Goal: Task Accomplishment & Management: Complete application form

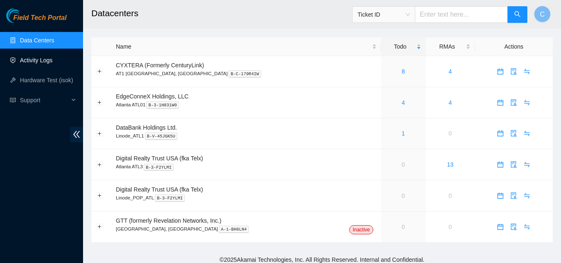
click at [39, 59] on link "Activity Logs" at bounding box center [36, 60] width 33 height 7
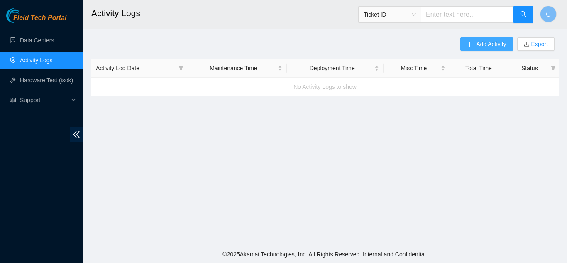
click at [494, 42] on span "Add Activity" at bounding box center [491, 43] width 30 height 9
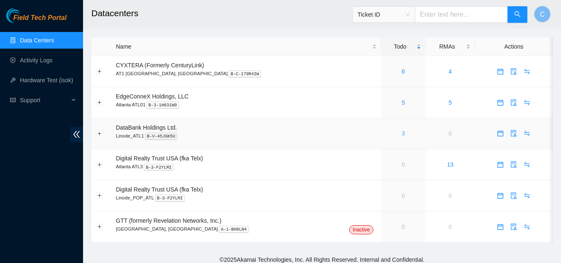
click at [402, 130] on link "3" at bounding box center [403, 133] width 3 height 7
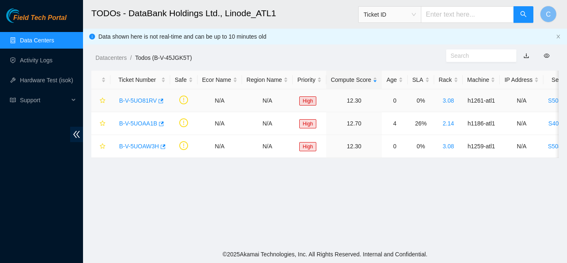
click at [138, 101] on link "B-V-5UO81RV" at bounding box center [138, 100] width 38 height 7
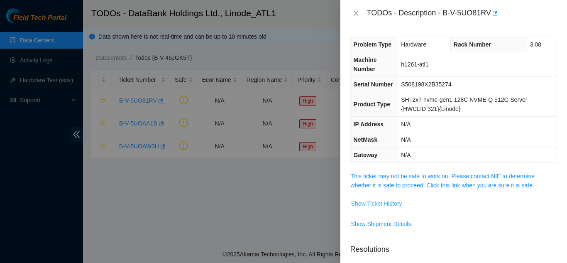
click at [366, 201] on span "Show Ticket History" at bounding box center [376, 203] width 51 height 9
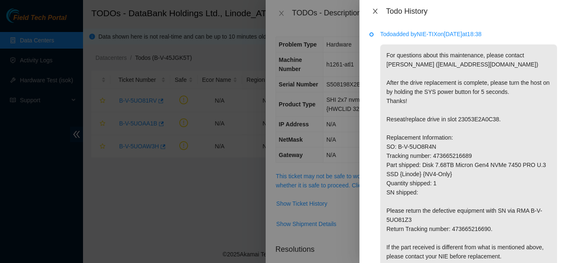
click at [378, 14] on icon "close" at bounding box center [375, 11] width 7 height 7
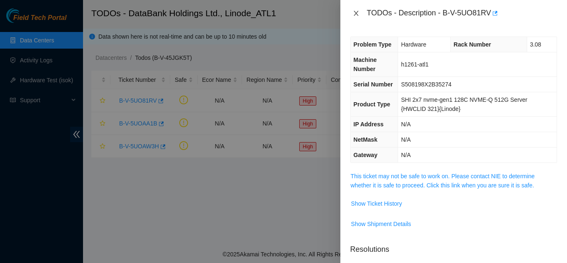
click at [356, 12] on icon "close" at bounding box center [356, 13] width 5 height 5
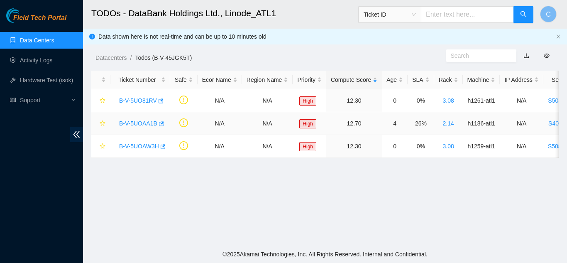
click at [140, 124] on link "B-V-5UOAA1B" at bounding box center [138, 123] width 38 height 7
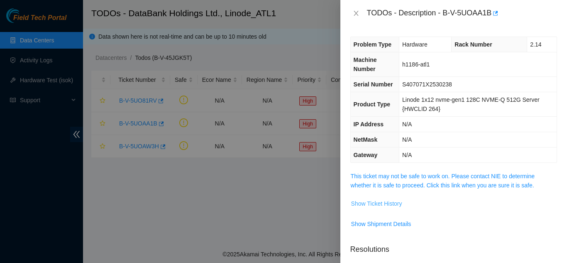
click at [374, 203] on span "Show Ticket History" at bounding box center [376, 203] width 51 height 9
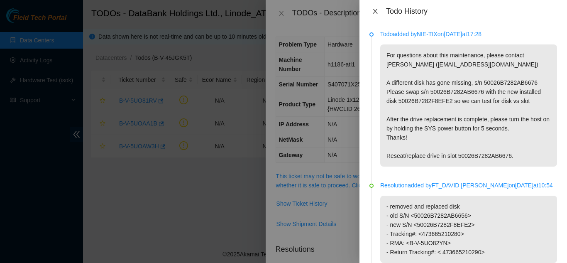
click at [373, 10] on icon "close" at bounding box center [375, 11] width 7 height 7
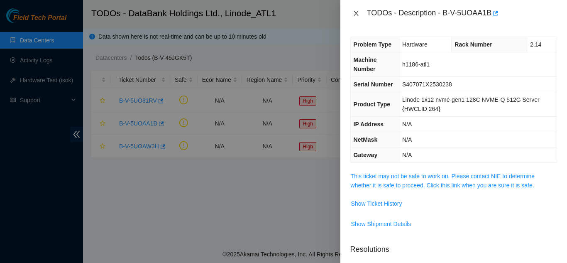
click at [359, 12] on icon "close" at bounding box center [356, 13] width 7 height 7
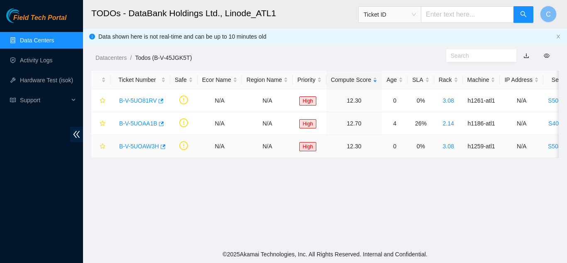
click at [125, 147] on link "B-V-5UOAW3H" at bounding box center [139, 146] width 40 height 7
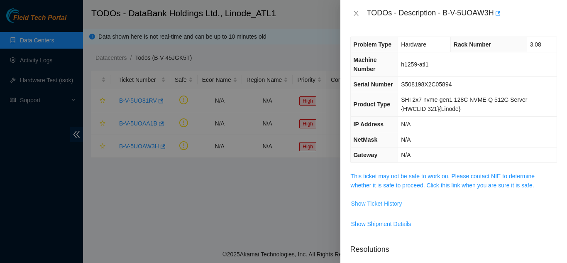
click at [385, 203] on span "Show Ticket History" at bounding box center [376, 203] width 51 height 9
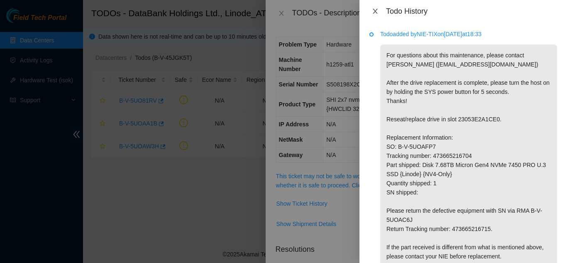
click at [377, 13] on icon "close" at bounding box center [375, 11] width 7 height 7
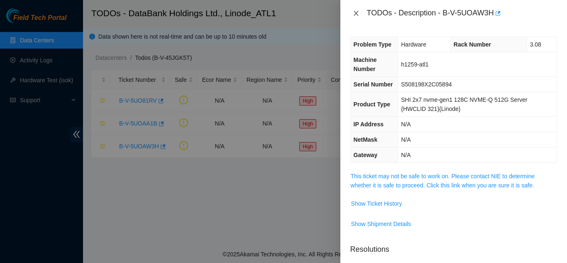
click at [359, 15] on icon "close" at bounding box center [356, 13] width 7 height 7
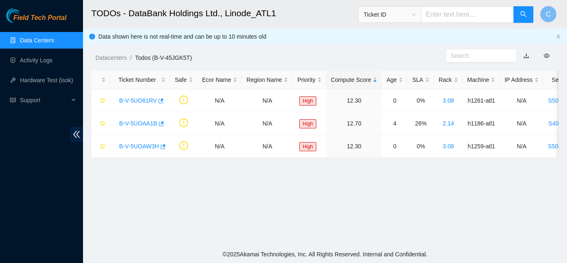
click at [50, 37] on link "Data Centers" at bounding box center [37, 40] width 34 height 7
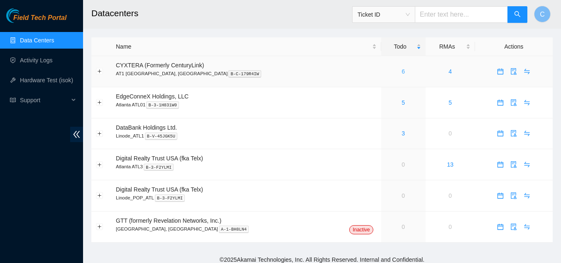
click at [402, 74] on link "6" at bounding box center [403, 71] width 3 height 7
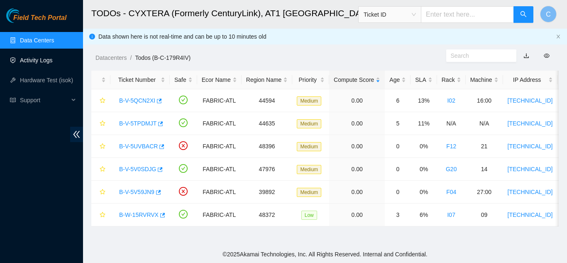
click at [32, 58] on link "Activity Logs" at bounding box center [36, 60] width 33 height 7
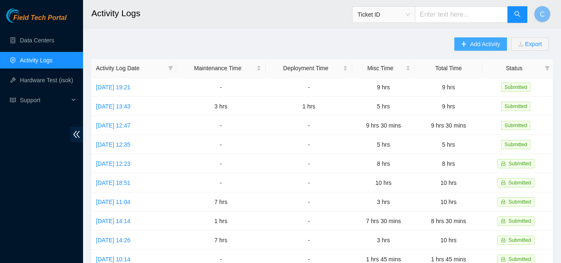
click at [475, 47] on span "Add Activity" at bounding box center [485, 43] width 30 height 9
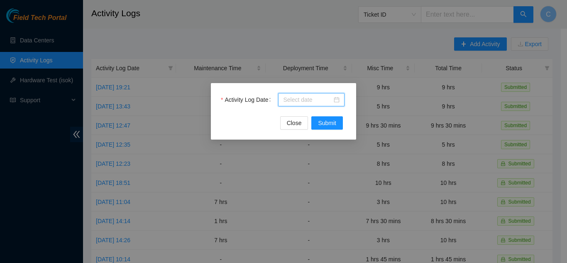
click at [303, 103] on input "Activity Log Date" at bounding box center [307, 99] width 49 height 9
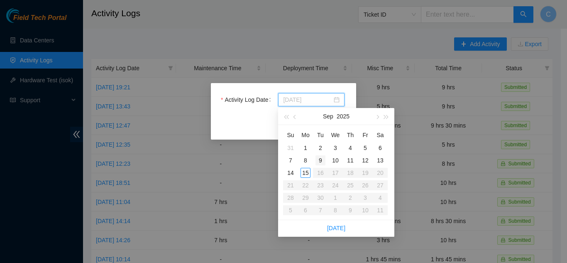
type input "[DATE]"
click at [308, 171] on div "15" at bounding box center [306, 173] width 10 height 10
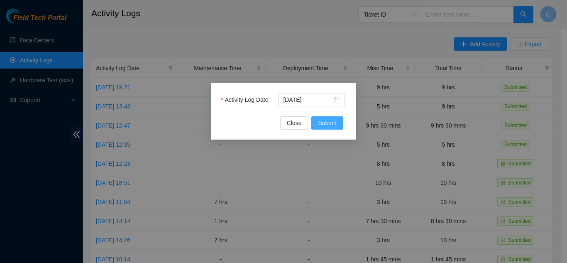
click at [318, 123] on button "Submit" at bounding box center [328, 122] width 32 height 13
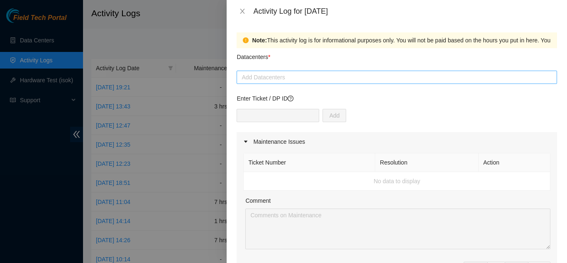
click at [276, 80] on div at bounding box center [397, 77] width 317 height 10
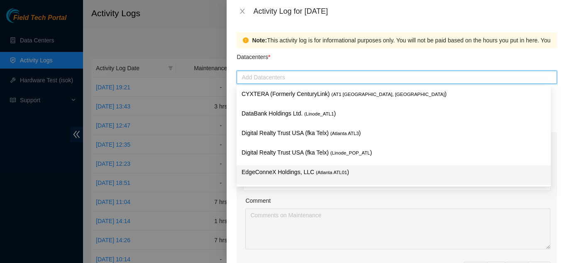
click at [268, 172] on p "EdgeConneX Holdings, LLC ( [GEOGRAPHIC_DATA] ATL01 )" at bounding box center [394, 172] width 305 height 10
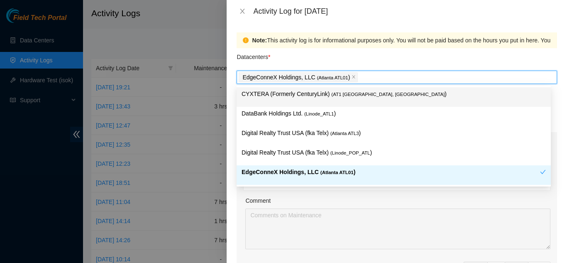
click at [258, 95] on p "CYXTERA (Formerly CenturyLink) ( AT1 [GEOGRAPHIC_DATA], [GEOGRAPHIC_DATA] )" at bounding box center [394, 94] width 305 height 10
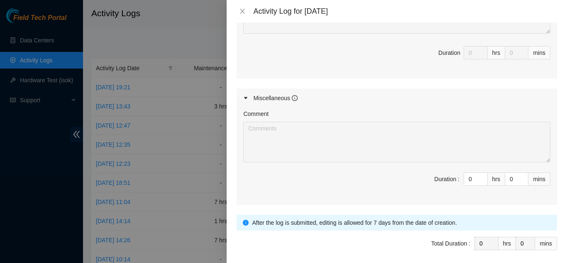
scroll to position [415, 0]
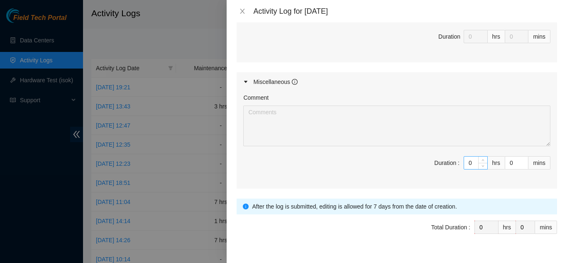
click at [464, 157] on input "0" at bounding box center [475, 163] width 23 height 12
type input "08"
type input "8"
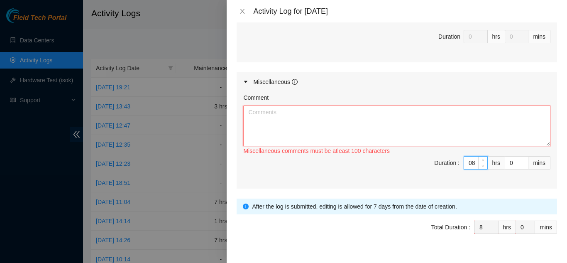
type input "8"
click at [255, 113] on textarea "Comment" at bounding box center [396, 126] width 307 height 41
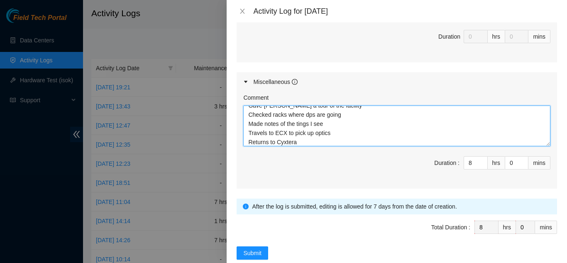
scroll to position [18, 0]
drag, startPoint x: 246, startPoint y: 123, endPoint x: 316, endPoint y: 132, distance: 70.3
click at [316, 132] on textarea "Meeting with [PERSON_NAME] about DPs Gave [PERSON_NAME] a tour of the facility …" at bounding box center [396, 126] width 307 height 41
click at [343, 106] on textarea "Meeting with [PERSON_NAME] about DPs Gave [PERSON_NAME] a tour of the facility …" at bounding box center [396, 126] width 307 height 41
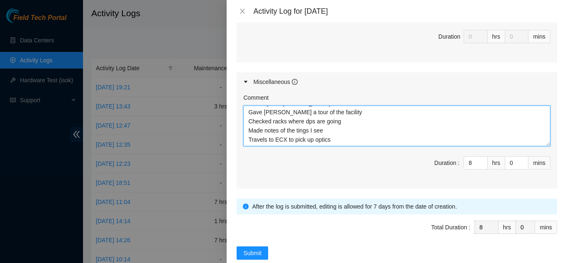
scroll to position [0, 0]
click at [335, 108] on textarea "Meeting with [PERSON_NAME] about DPs Gave [PERSON_NAME] a tour of the facility …" at bounding box center [396, 126] width 307 height 41
paste textarea "Travels to ECX to pick up optics Returns to Cyxtera"
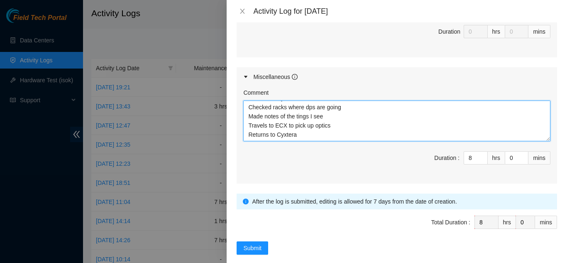
click at [319, 119] on textarea "Meeting with [PERSON_NAME] about DPs Gave [PERSON_NAME] a tour of the facility …" at bounding box center [396, 121] width 307 height 41
type textarea "Meeting with [PERSON_NAME] about DPs Gave [PERSON_NAME] a tour of the facility …"
